Goal: Information Seeking & Learning: Find specific page/section

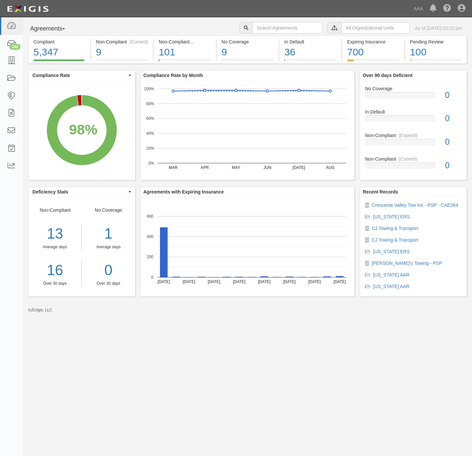
click at [463, 68] on div "Compliant 5,347 98% (5,347 out of 5,466 agreements) Non-Compliant (Current) 9 <…" at bounding box center [247, 169] width 449 height 268
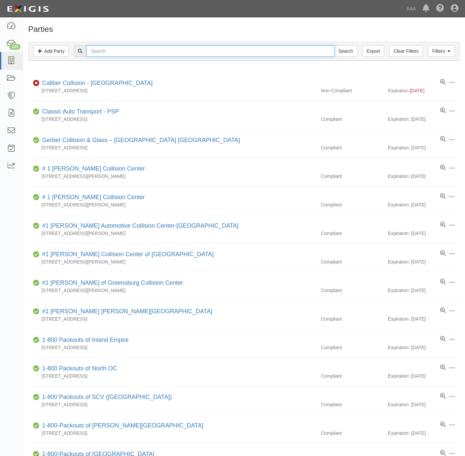
click at [223, 47] on input "text" at bounding box center [211, 50] width 248 height 11
paste input "G R Porter and Sons"
type input "[PERSON_NAME] and Sons"
click at [338, 50] on input "Search" at bounding box center [345, 50] width 23 height 11
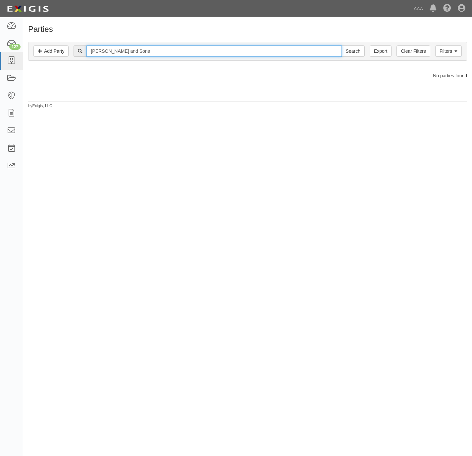
click at [133, 52] on input "[PERSON_NAME] and Sons" at bounding box center [214, 50] width 255 height 11
click at [132, 52] on input "G R Porter and Sons" at bounding box center [214, 50] width 255 height 11
type input "[PERSON_NAME]"
click at [342, 45] on input "Search" at bounding box center [353, 50] width 23 height 11
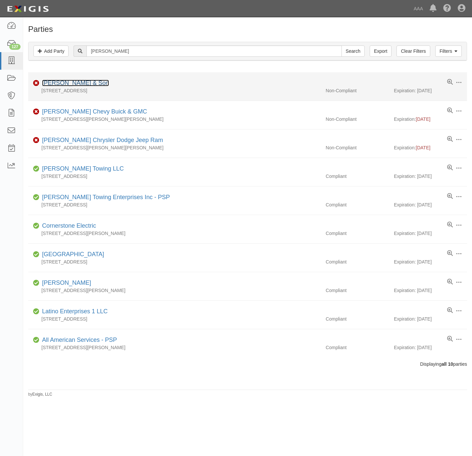
click at [71, 82] on link "[PERSON_NAME] & Son" at bounding box center [75, 83] width 67 height 7
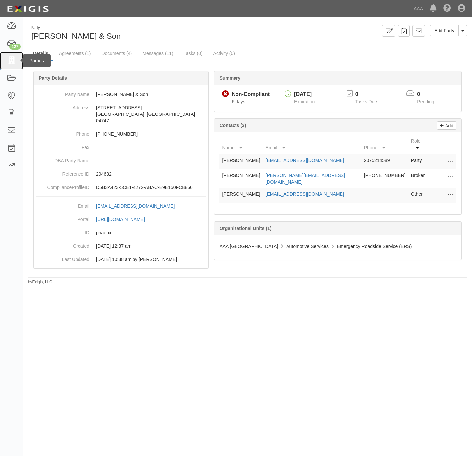
click at [11, 63] on icon at bounding box center [11, 61] width 9 height 8
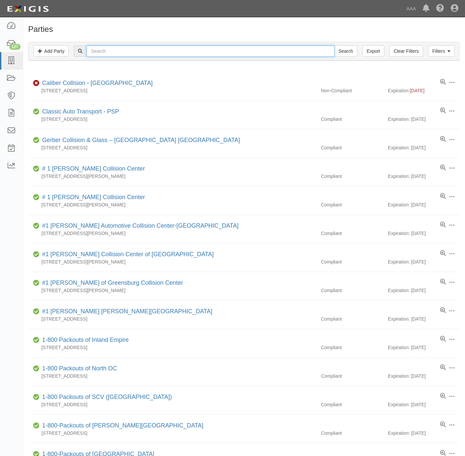
click at [203, 56] on input "text" at bounding box center [211, 50] width 248 height 11
paste input "20121"
type input "20121"
click at [346, 51] on input "Search" at bounding box center [345, 50] width 23 height 11
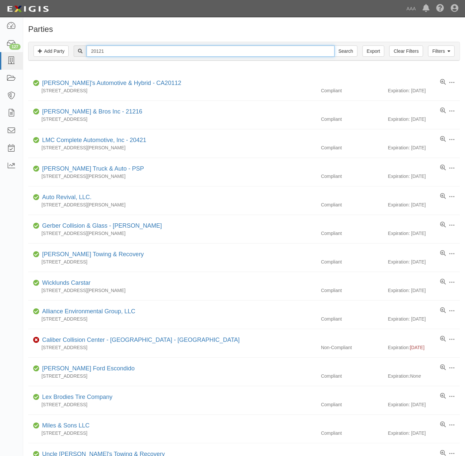
click at [217, 47] on input "20121" at bounding box center [211, 50] width 248 height 11
click at [216, 47] on input "20121" at bounding box center [211, 50] width 248 height 11
click at [216, 46] on input "20121" at bounding box center [211, 50] width 248 height 11
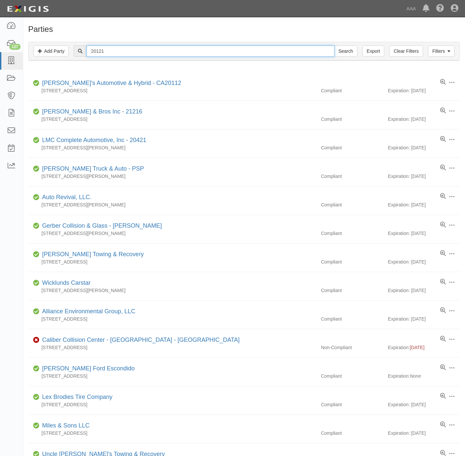
paste input "Auto Revival"
type input "Auto Revival"
click at [338, 53] on input "Search" at bounding box center [345, 50] width 23 height 11
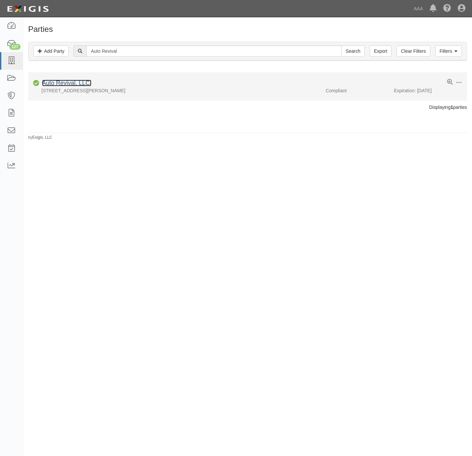
click at [73, 82] on link "Auto Revival, LLC." at bounding box center [66, 83] width 49 height 7
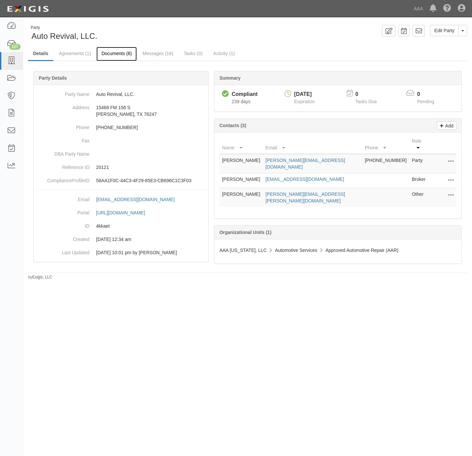
click at [115, 53] on link "Documents (6)" at bounding box center [116, 54] width 40 height 14
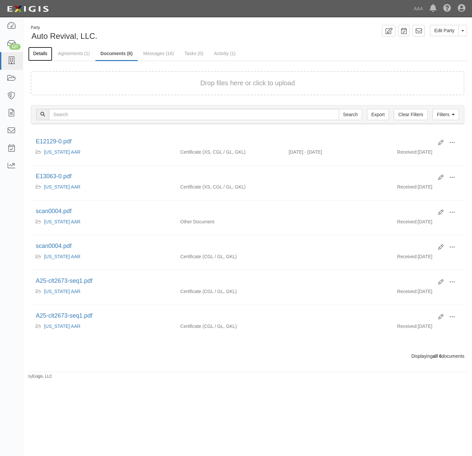
click at [40, 51] on link "Details" at bounding box center [40, 54] width 24 height 14
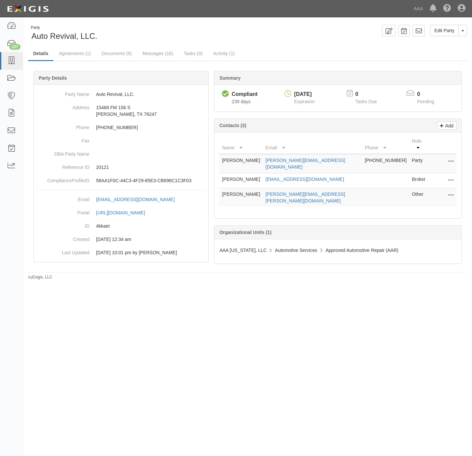
click at [270, 39] on div "Party Auto Revival, LLC. Edit Party Toggle Party Dropdown View Audit Trail Arch…" at bounding box center [247, 33] width 449 height 17
click at [258, 32] on div "Edit Party Toggle Party Dropdown View Audit Trail Archive Party Send Message Ad…" at bounding box center [360, 31] width 225 height 12
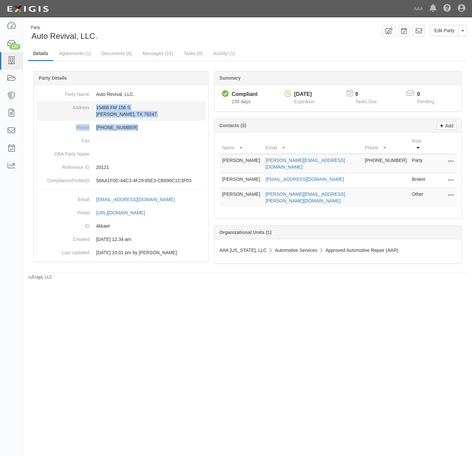
drag, startPoint x: 139, startPoint y: 122, endPoint x: 95, endPoint y: 106, distance: 46.2
click at [95, 106] on dl "Party Name Auto Revival, LLC. Address 15468 FM 156 S Justin, TX 76247 Phone (94…" at bounding box center [120, 137] width 169 height 99
drag, startPoint x: 95, startPoint y: 106, endPoint x: 164, endPoint y: 85, distance: 71.7
click at [164, 84] on div "Party Details" at bounding box center [121, 78] width 175 height 14
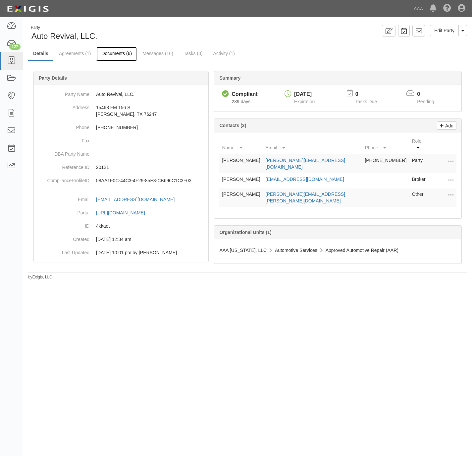
click at [120, 53] on link "Documents (6)" at bounding box center [116, 54] width 40 height 14
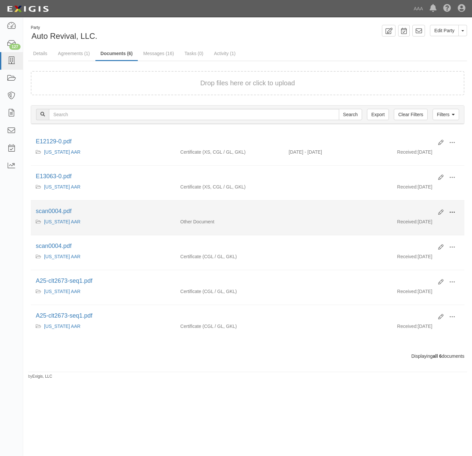
click at [453, 213] on span at bounding box center [453, 212] width 6 height 6
click at [407, 226] on link "View" at bounding box center [420, 222] width 52 height 12
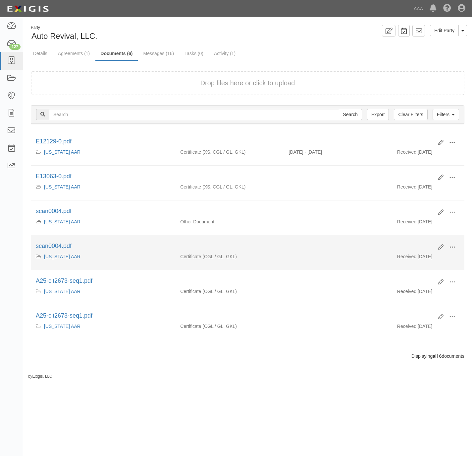
click at [456, 249] on button at bounding box center [452, 247] width 15 height 11
click at [411, 261] on link "View" at bounding box center [420, 257] width 52 height 12
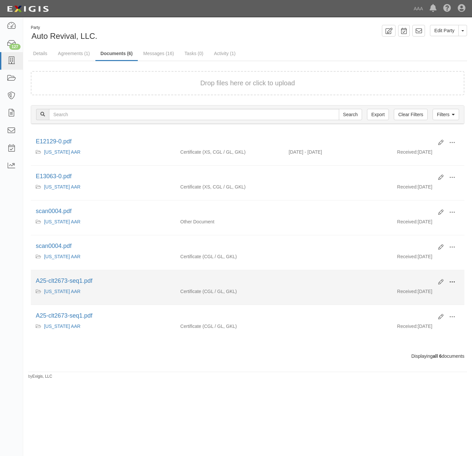
click at [451, 285] on span at bounding box center [453, 282] width 6 height 6
click at [415, 297] on link "View" at bounding box center [420, 291] width 52 height 12
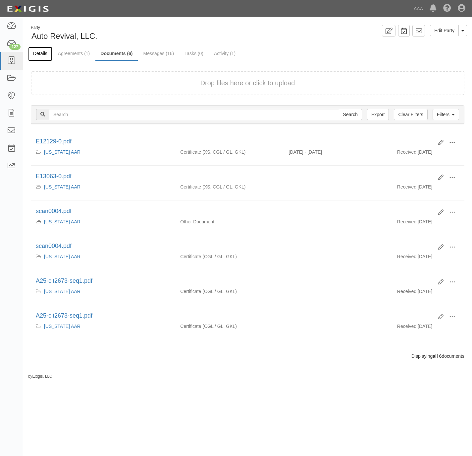
click at [34, 53] on link "Details" at bounding box center [40, 54] width 24 height 14
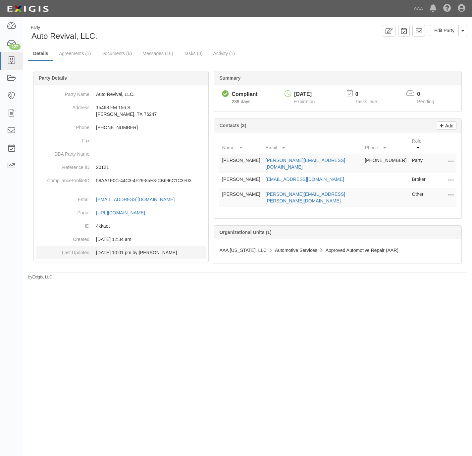
drag, startPoint x: 95, startPoint y: 253, endPoint x: 182, endPoint y: 254, distance: 86.5
click at [182, 254] on dd "[DATE] 10:01 pm by [PERSON_NAME]" at bounding box center [120, 252] width 169 height 13
drag, startPoint x: 157, startPoint y: 324, endPoint x: 145, endPoint y: 271, distance: 55.2
click at [157, 322] on div "Party Auto Revival, LLC. Edit Party Toggle Party Dropdown View Audit Trail Arch…" at bounding box center [236, 225] width 472 height 410
click at [118, 55] on link "Documents (6)" at bounding box center [116, 54] width 40 height 14
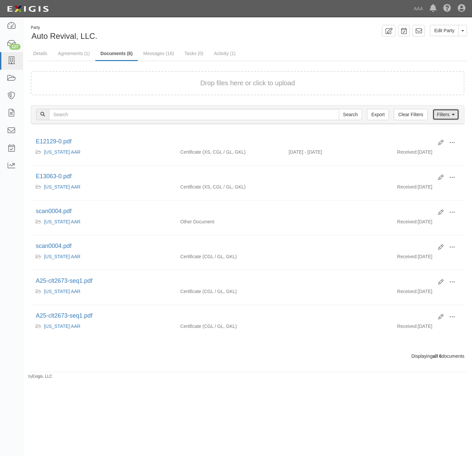
click at [453, 114] on icon at bounding box center [453, 114] width 3 height 5
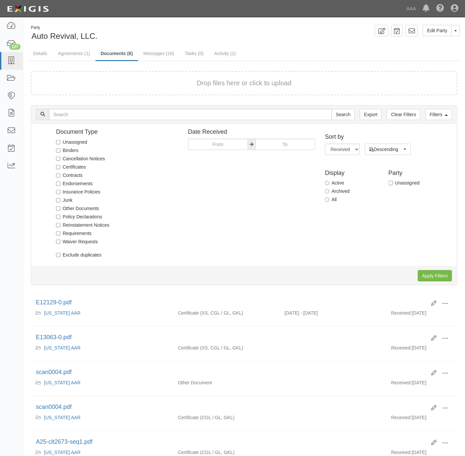
click at [324, 200] on div "Sort by Received Name Descending Ascending Descending Ascending Descending Disp…" at bounding box center [388, 168] width 137 height 78
click at [334, 198] on label "All" at bounding box center [331, 199] width 12 height 7
click at [329, 198] on input "All" at bounding box center [327, 199] width 4 height 4
radio input "true"
click at [430, 276] on input "Apply Filters" at bounding box center [435, 275] width 34 height 11
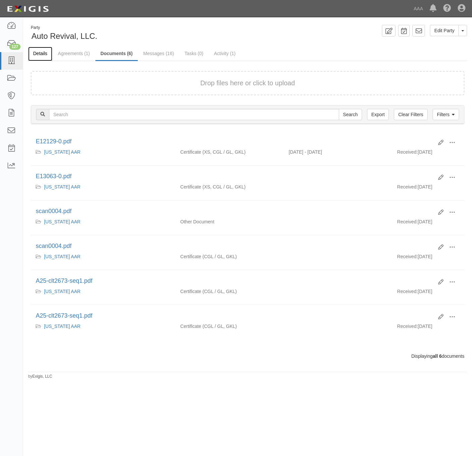
click at [45, 54] on link "Details" at bounding box center [40, 54] width 24 height 14
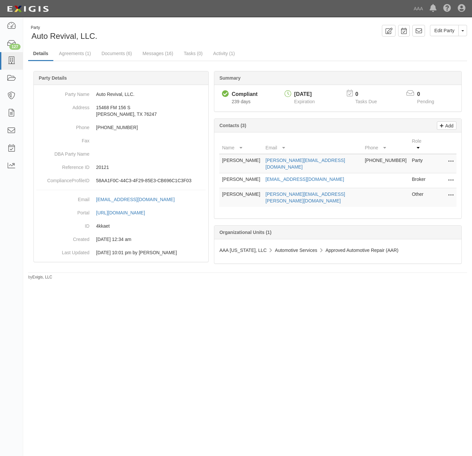
click at [455, 173] on td "Edit Delete" at bounding box center [443, 180] width 27 height 15
click at [453, 176] on icon at bounding box center [451, 180] width 5 height 9
click at [434, 172] on link "Edit" at bounding box center [427, 178] width 52 height 12
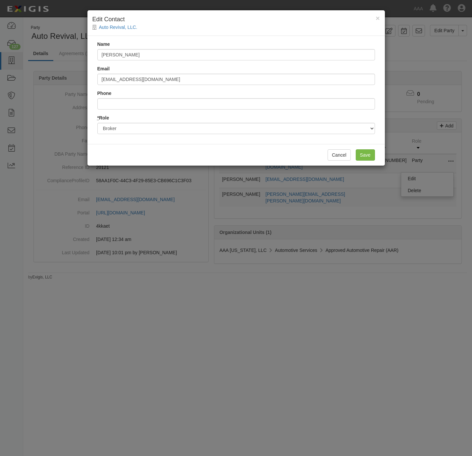
click at [183, 49] on div "Name [PERSON_NAME]" at bounding box center [236, 51] width 278 height 20
click at [183, 50] on input "[PERSON_NAME]" at bounding box center [236, 54] width 278 height 11
paste input "text"
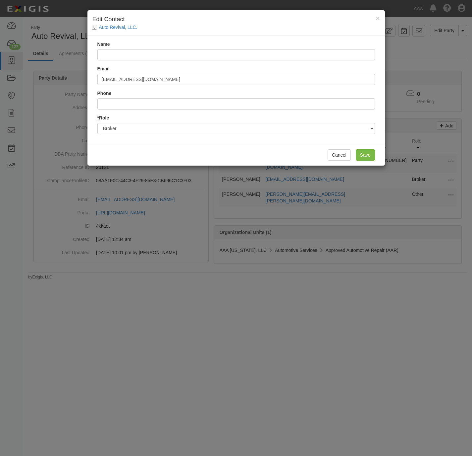
drag, startPoint x: 165, startPoint y: 47, endPoint x: 165, endPoint y: 51, distance: 4.0
click at [165, 47] on div "Name" at bounding box center [236, 51] width 278 height 20
click at [163, 55] on input "Name" at bounding box center [236, 54] width 278 height 11
paste input "Client Contact Center"
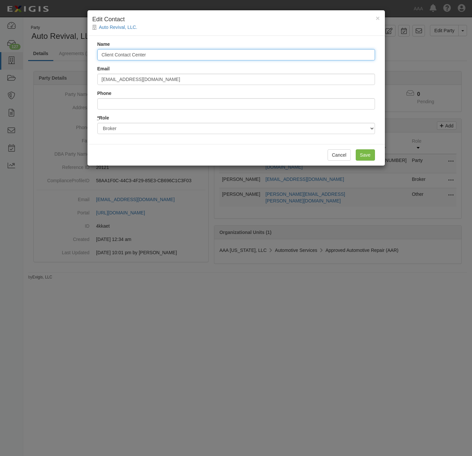
type input "Client Contact Center"
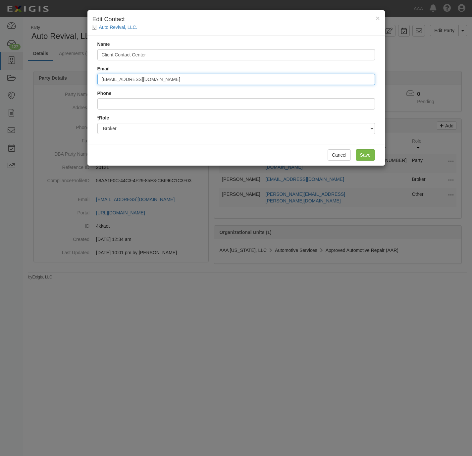
click at [218, 83] on input "austin@alleninsgroup.com" at bounding box center [236, 79] width 278 height 11
paste input "clientcontactcenter@fedins"
type input "[EMAIL_ADDRESS][DOMAIN_NAME]"
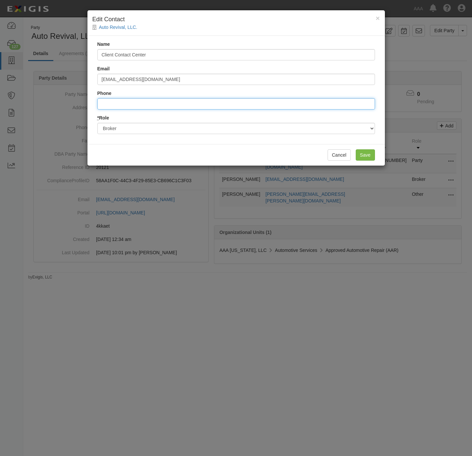
click at [181, 101] on input "Phone" at bounding box center [236, 103] width 278 height 11
paste input "888-333-4949"
click at [109, 101] on input "8883334949" at bounding box center [236, 103] width 278 height 11
type input "888.333.4949"
click at [362, 154] on input "Save" at bounding box center [365, 154] width 19 height 11
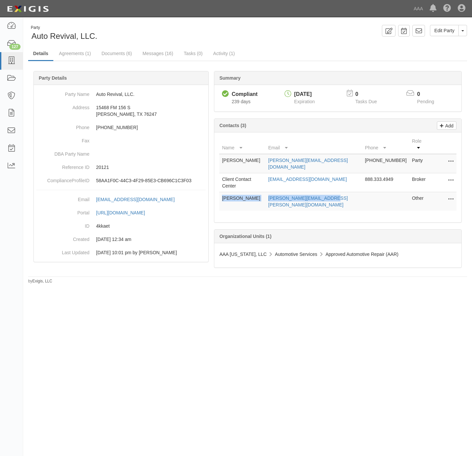
drag, startPoint x: 341, startPoint y: 186, endPoint x: 220, endPoint y: 193, distance: 121.2
click at [220, 193] on tr "Samuel Torres torres.samuel@ace.aaa.com Other Edit Delete" at bounding box center [337, 201] width 237 height 19
click at [75, 56] on link "Agreements (1)" at bounding box center [75, 54] width 42 height 14
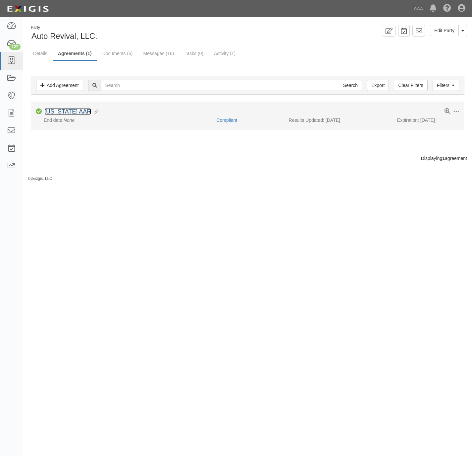
click at [64, 112] on link "[US_STATE] AAR" at bounding box center [67, 111] width 47 height 7
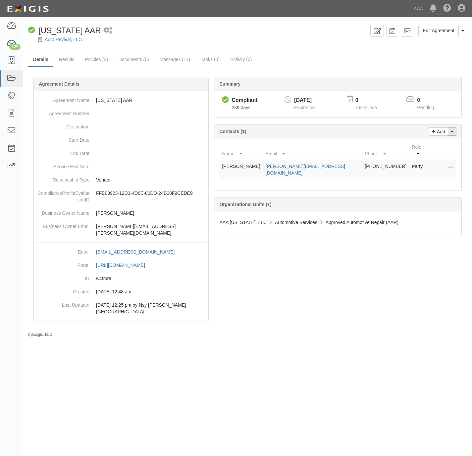
click at [453, 132] on span "button" at bounding box center [452, 131] width 3 height 1
click at [428, 146] on link "Change contacts" at bounding box center [430, 143] width 52 height 9
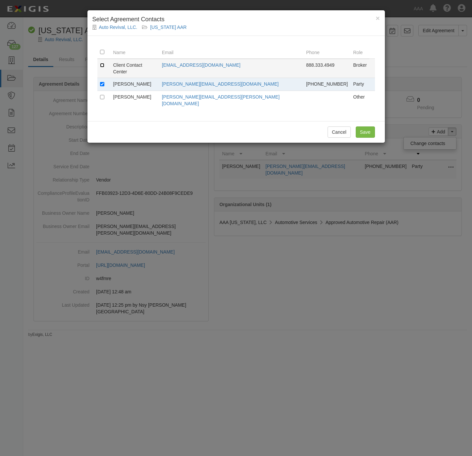
click at [103, 66] on input "checkbox" at bounding box center [102, 65] width 4 height 4
checkbox input "true"
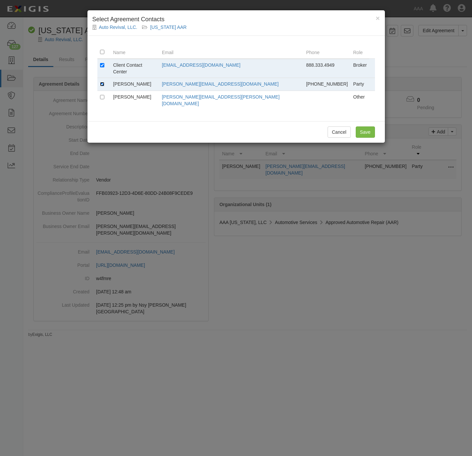
click at [101, 82] on input "checkbox" at bounding box center [102, 84] width 4 height 4
checkbox input "false"
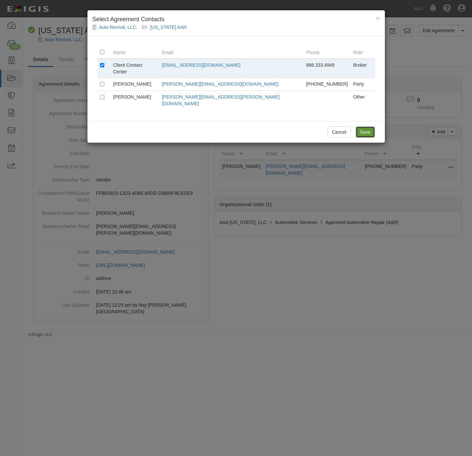
click at [366, 126] on input "Save" at bounding box center [365, 131] width 19 height 11
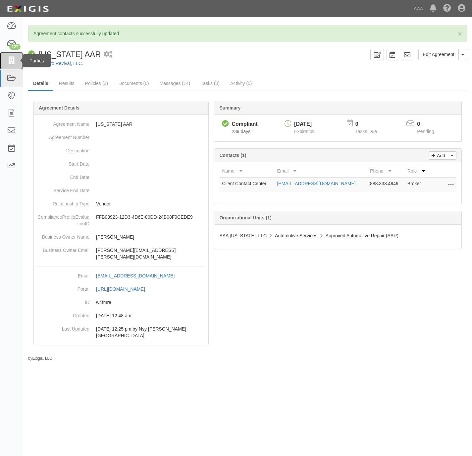
click at [15, 61] on icon at bounding box center [11, 61] width 9 height 8
click at [65, 63] on link "Auto Revival, LLC." at bounding box center [64, 63] width 38 height 5
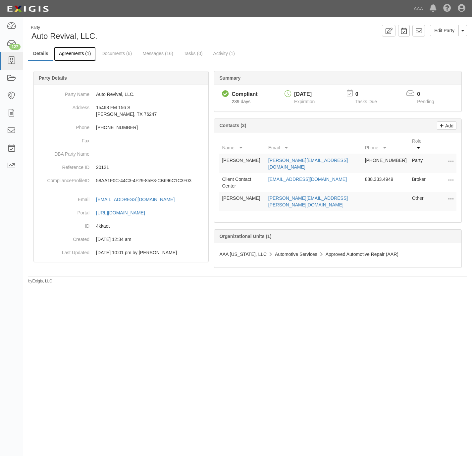
click at [80, 55] on link "Agreements (1)" at bounding box center [75, 54] width 42 height 14
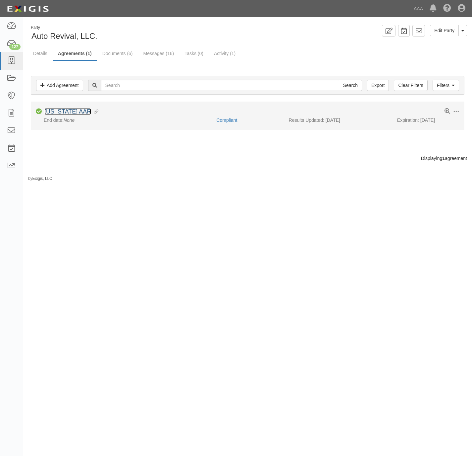
click at [59, 113] on link "[US_STATE] AAR" at bounding box center [67, 111] width 47 height 7
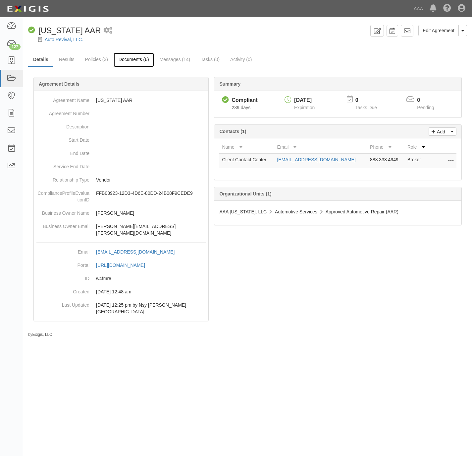
drag, startPoint x: 129, startPoint y: 61, endPoint x: 432, endPoint y: 17, distance: 305.8
click at [131, 61] on link "Documents (6)" at bounding box center [134, 59] width 40 height 13
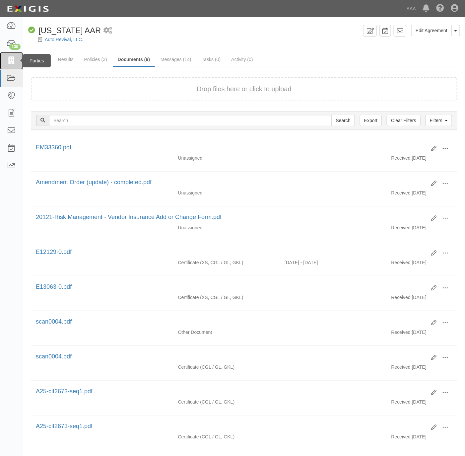
click at [11, 61] on icon at bounding box center [11, 61] width 9 height 8
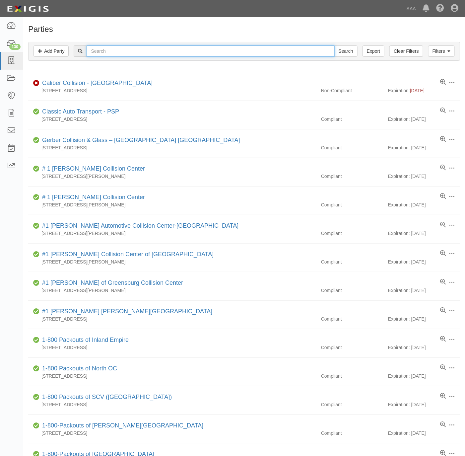
click at [116, 51] on input "text" at bounding box center [211, 50] width 248 height 11
paste input "Inland Auto"
type input "Inland Auto"
click at [348, 55] on input "Search" at bounding box center [345, 50] width 23 height 11
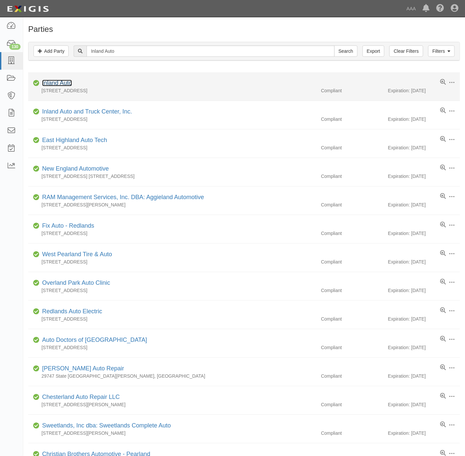
click at [59, 82] on link "Inland Auto" at bounding box center [57, 83] width 30 height 7
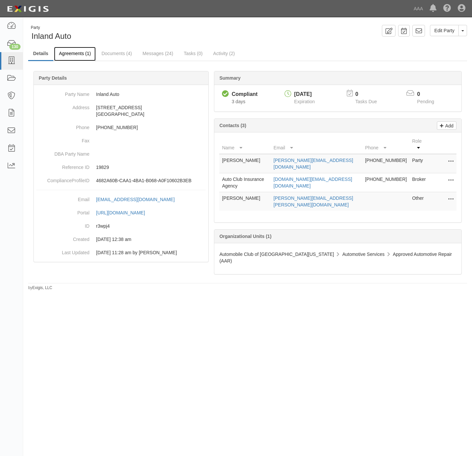
click at [75, 53] on link "Agreements (1)" at bounding box center [75, 54] width 42 height 14
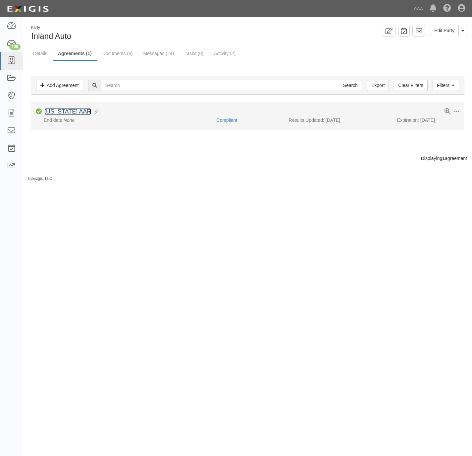
click at [58, 113] on link "[US_STATE] AAR" at bounding box center [67, 111] width 47 height 7
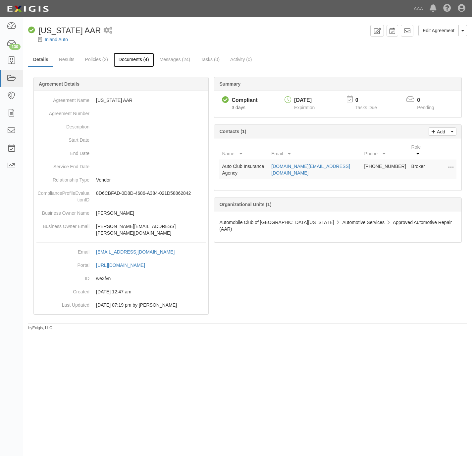
click at [138, 60] on link "Documents (4)" at bounding box center [134, 60] width 40 height 14
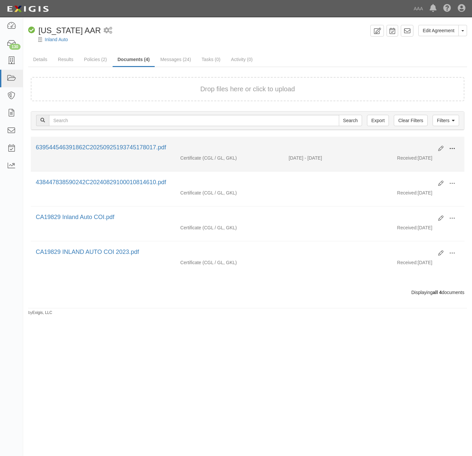
click at [454, 146] on span at bounding box center [453, 149] width 6 height 6
click at [424, 159] on link "View" at bounding box center [420, 158] width 52 height 12
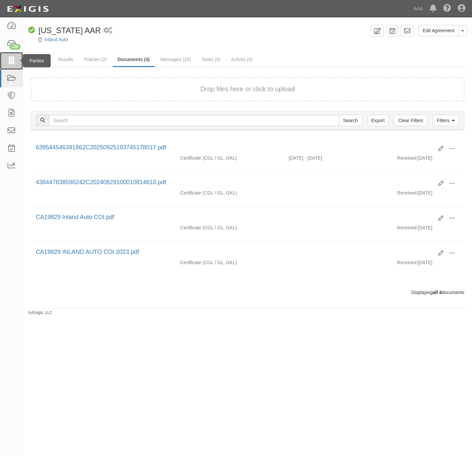
click at [12, 55] on link at bounding box center [11, 61] width 23 height 18
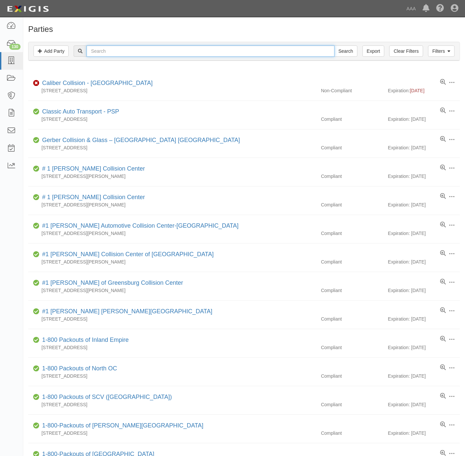
click at [124, 53] on input "text" at bounding box center [211, 50] width 248 height 11
paste input "Voltage Towing"
type input "Voltage Towing"
click at [346, 52] on input "Search" at bounding box center [345, 50] width 23 height 11
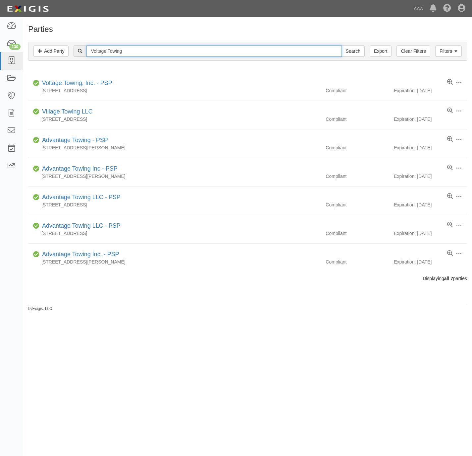
click at [145, 51] on input "Voltage Towing" at bounding box center [214, 50] width 255 height 11
paste input "text"
click at [315, 52] on input "text" at bounding box center [214, 50] width 255 height 11
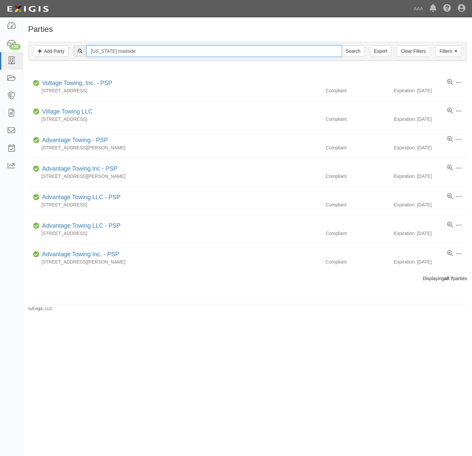
type input "texas roadside"
click at [342, 45] on input "Search" at bounding box center [353, 50] width 23 height 11
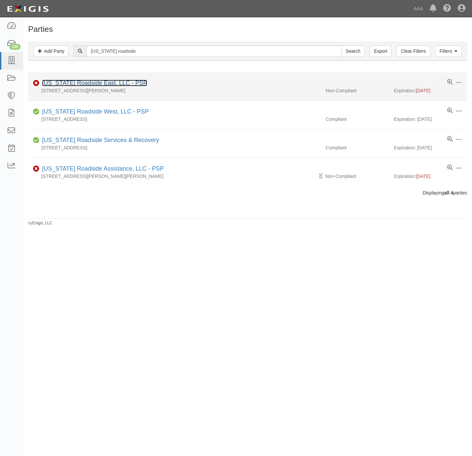
click at [72, 83] on link "[US_STATE] Roadside East, LLC - PSP" at bounding box center [94, 83] width 105 height 7
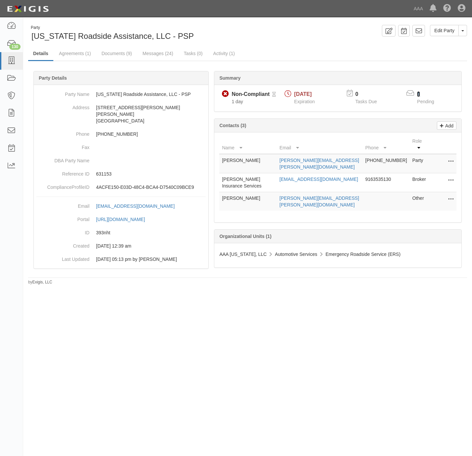
click at [418, 94] on link "4" at bounding box center [418, 94] width 3 height 6
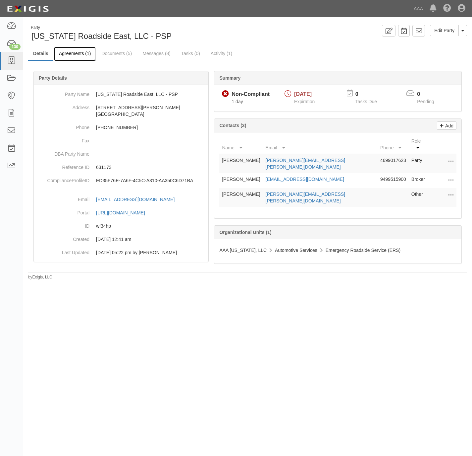
click at [70, 49] on link "Agreements (1)" at bounding box center [75, 54] width 42 height 14
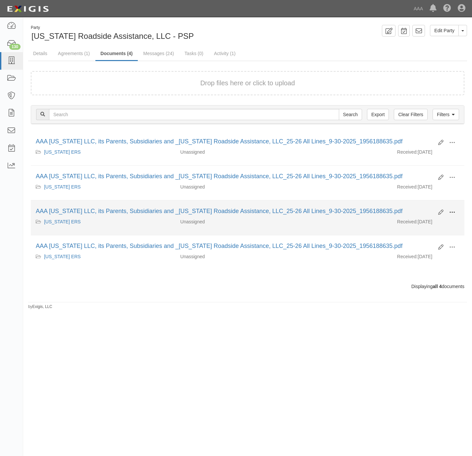
click at [454, 215] on span at bounding box center [453, 212] width 6 height 6
click at [420, 224] on link "View" at bounding box center [420, 222] width 52 height 12
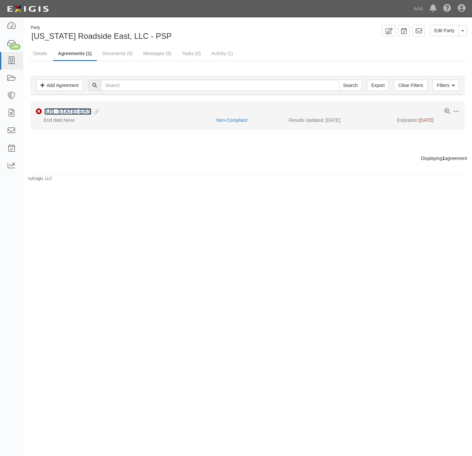
click at [60, 110] on link "Texas ERS" at bounding box center [67, 111] width 47 height 7
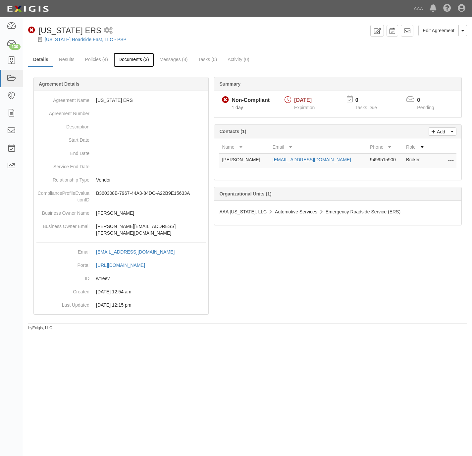
drag, startPoint x: 126, startPoint y: 60, endPoint x: 135, endPoint y: 58, distance: 9.2
click at [127, 60] on link "Documents (3)" at bounding box center [134, 60] width 40 height 14
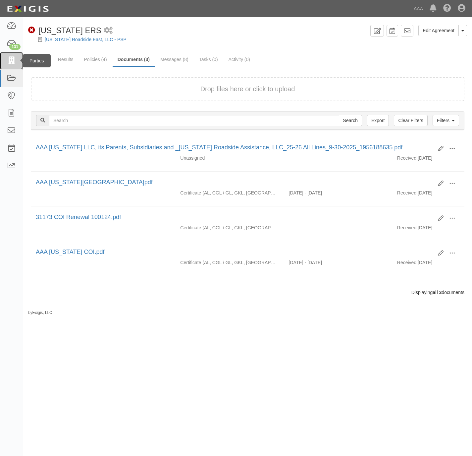
click at [6, 59] on link at bounding box center [11, 61] width 23 height 18
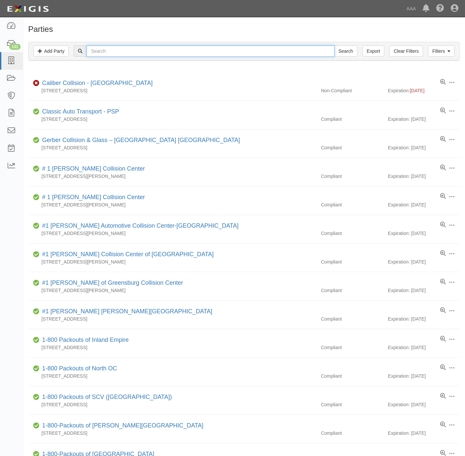
click at [130, 50] on input "text" at bounding box center [211, 50] width 248 height 11
type input "texas roadside"
click at [334, 45] on input "Search" at bounding box center [345, 50] width 23 height 11
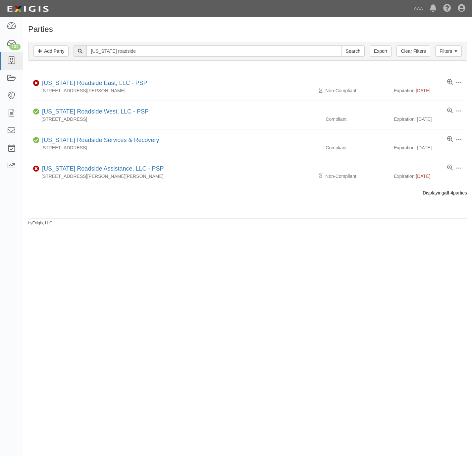
drag, startPoint x: 98, startPoint y: 80, endPoint x: 52, endPoint y: 251, distance: 177.3
click at [58, 273] on div "Parties Add Party Filters Add Party Clear Filters Export texas roadside Search …" at bounding box center [236, 225] width 472 height 410
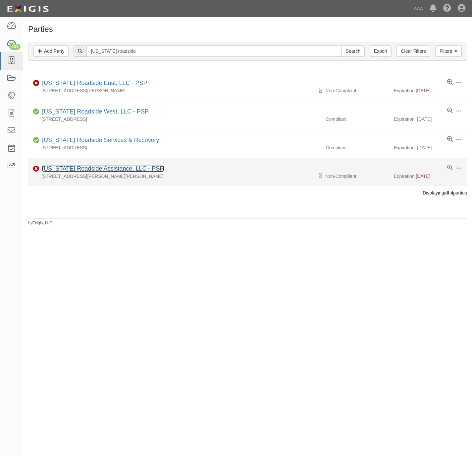
drag, startPoint x: 70, startPoint y: 165, endPoint x: 54, endPoint y: 170, distance: 16.8
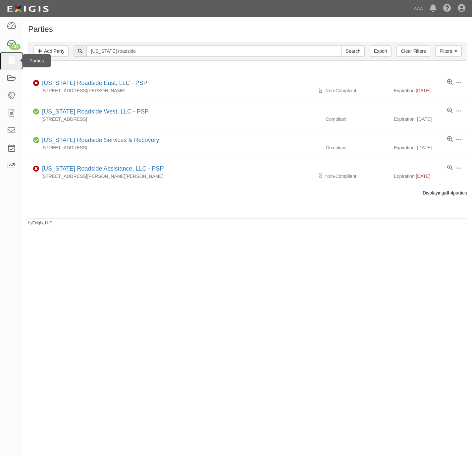
click at [9, 65] on icon at bounding box center [11, 61] width 9 height 8
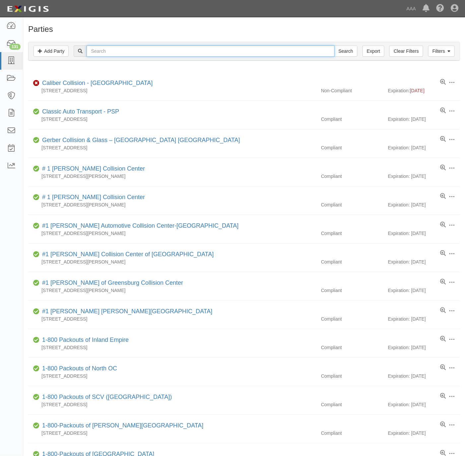
click at [121, 54] on input "text" at bounding box center [211, 50] width 248 height 11
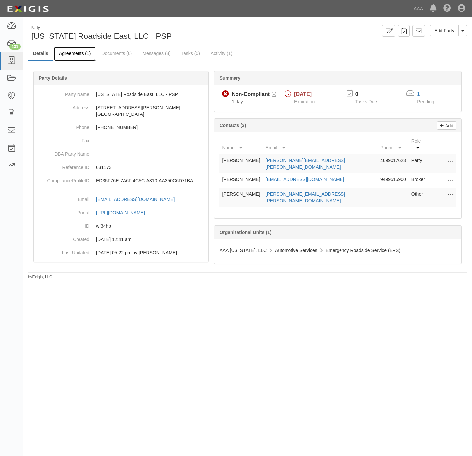
click at [67, 52] on link "Agreements (1)" at bounding box center [75, 54] width 42 height 14
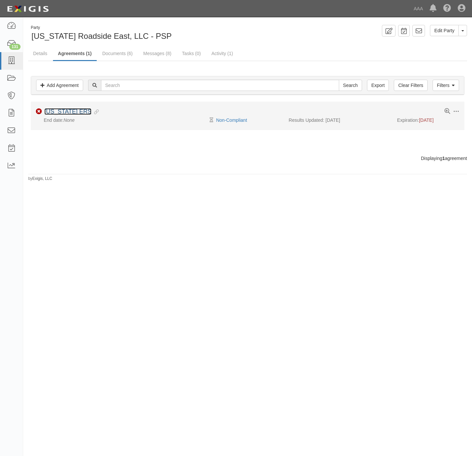
click at [59, 113] on link "Texas ERS" at bounding box center [67, 111] width 47 height 7
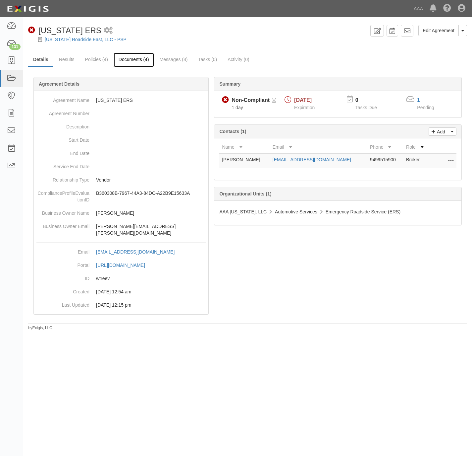
click at [138, 58] on link "Documents (4)" at bounding box center [134, 60] width 40 height 14
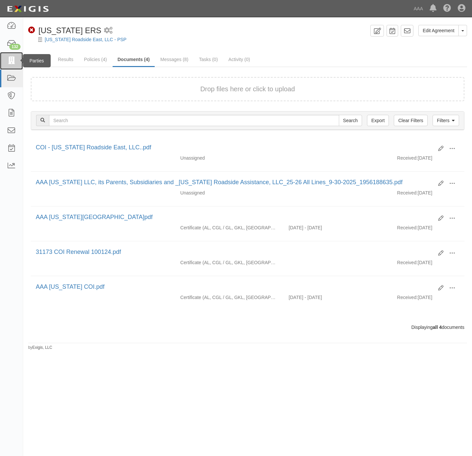
click at [10, 59] on icon at bounding box center [11, 61] width 9 height 8
